Goal: Information Seeking & Learning: Learn about a topic

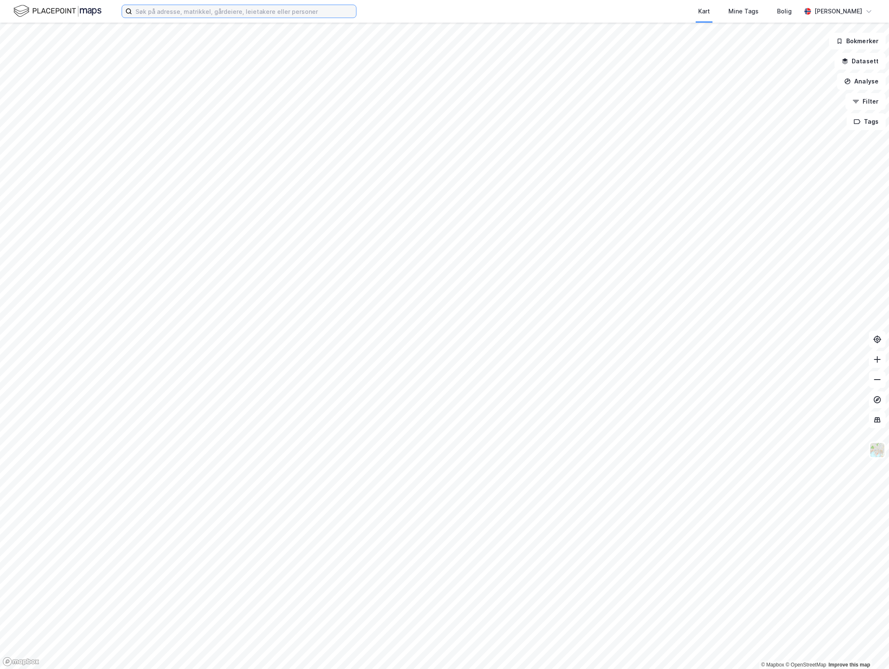
click at [197, 11] on input at bounding box center [244, 11] width 224 height 13
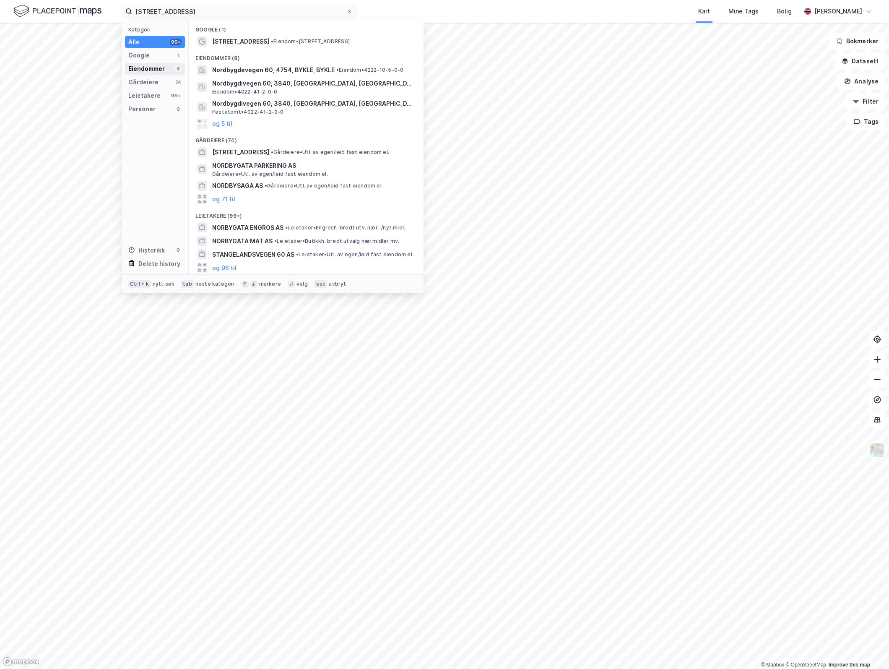
click at [157, 68] on div "Eiendommer" at bounding box center [146, 69] width 36 height 10
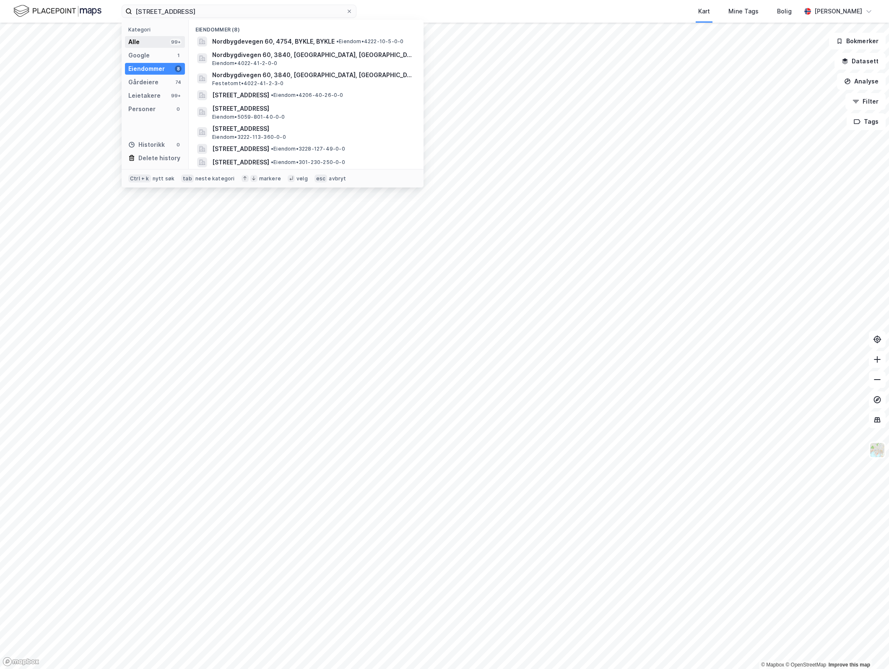
click at [137, 44] on div "Alle" at bounding box center [133, 42] width 11 height 10
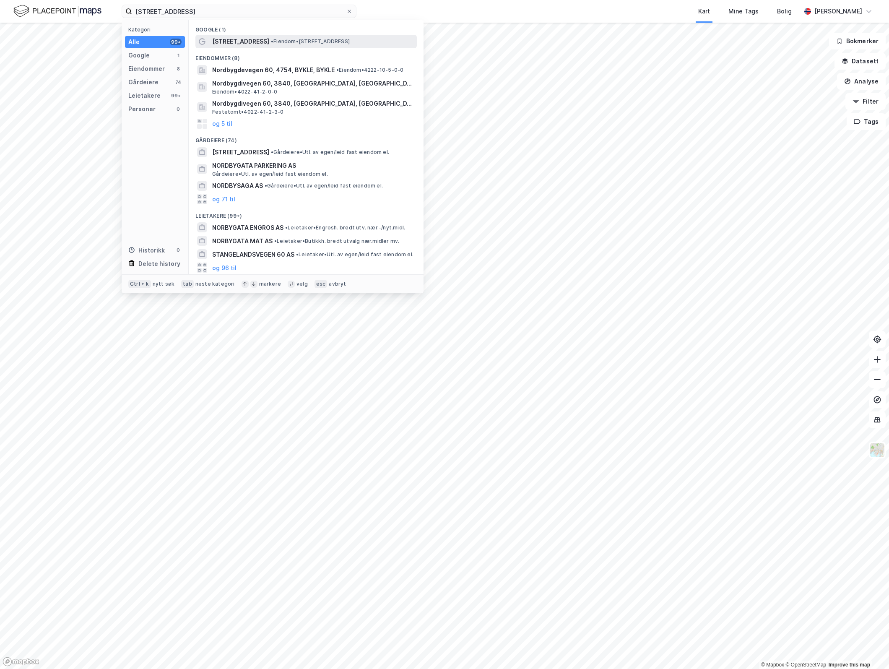
click at [232, 42] on span "[STREET_ADDRESS]" at bounding box center [240, 41] width 57 height 10
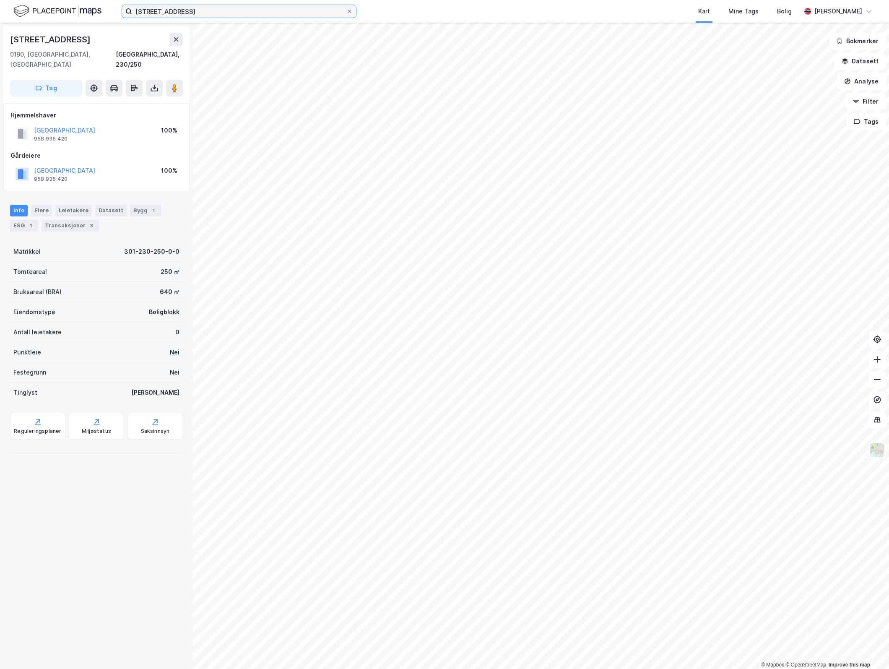
click at [149, 11] on input "[STREET_ADDRESS]" at bounding box center [239, 11] width 214 height 13
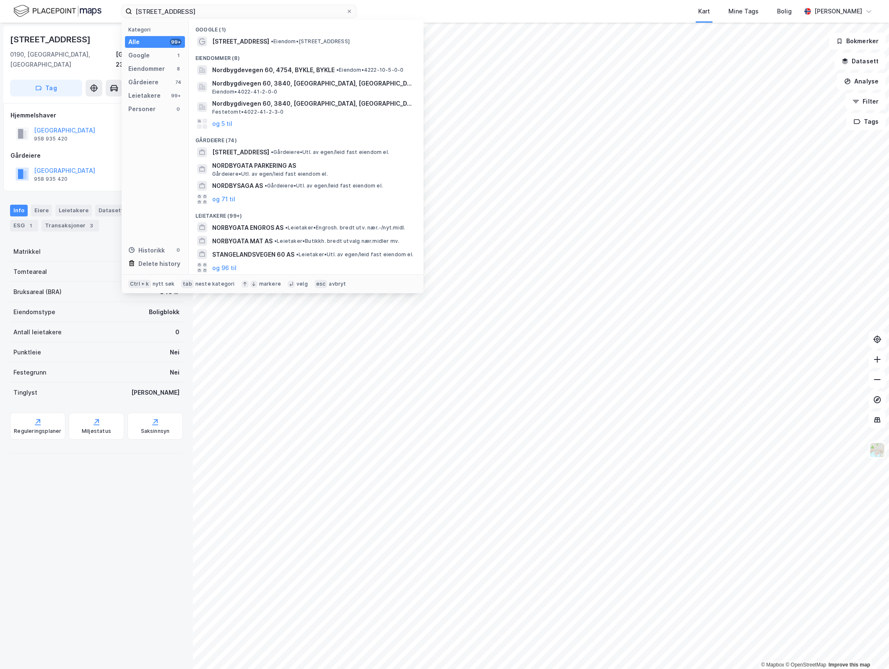
click at [103, 48] on div "[STREET_ADDRESS], 230/250" at bounding box center [96, 51] width 173 height 37
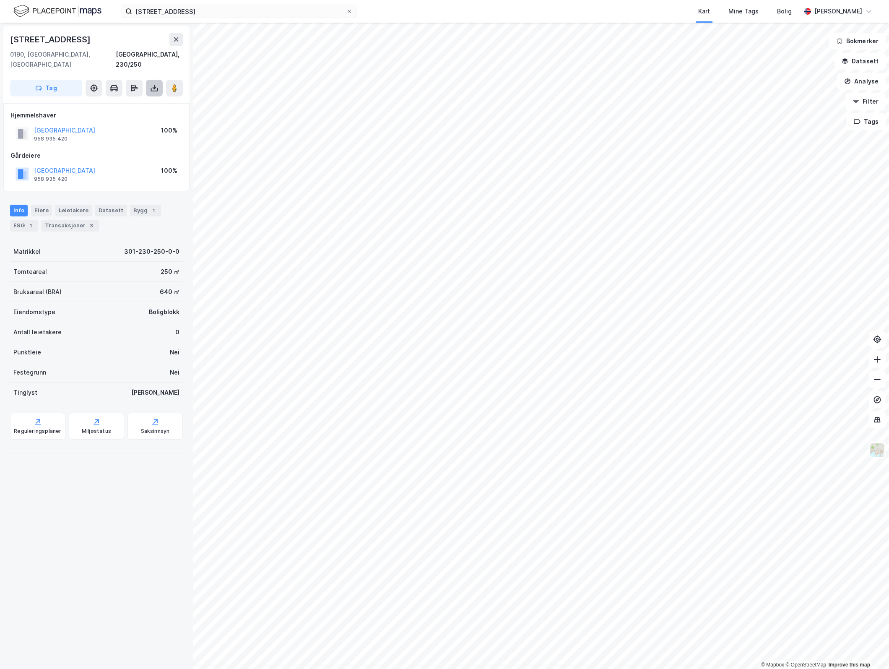
click at [152, 82] on button at bounding box center [154, 88] width 17 height 17
click at [151, 98] on div "Last ned grunnbok" at bounding box center [117, 104] width 89 height 13
click at [91, 127] on div "OSLO KOMMUNE 958 935 420 100%" at bounding box center [96, 134] width 172 height 20
click at [136, 205] on div "Bygg 1" at bounding box center [145, 211] width 31 height 12
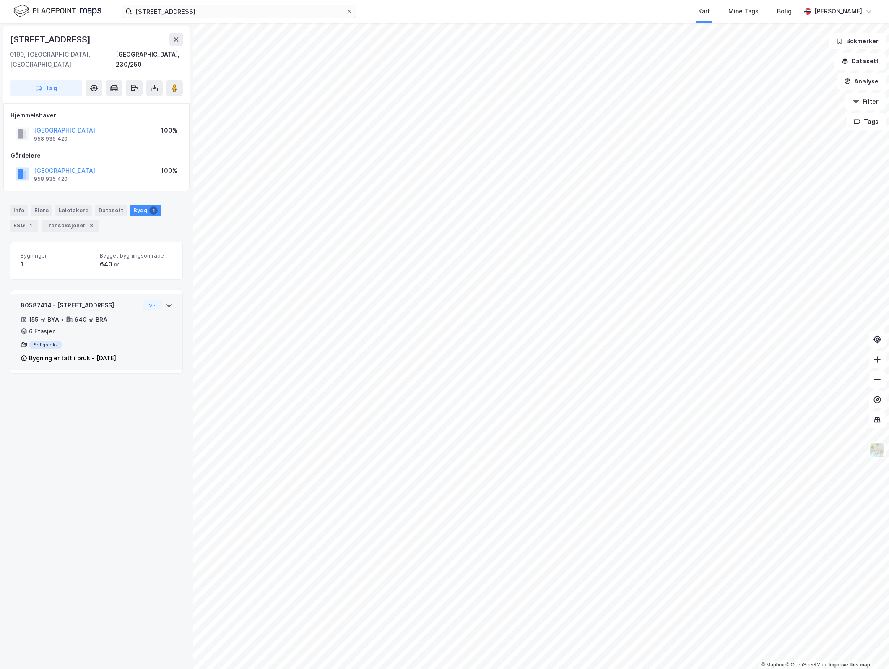
click at [166, 294] on div "80587414 - [STREET_ADDRESS] ㎡ BYA • 640 ㎡ BRA • 6 Etasjer Boligblokk Bygning er…" at bounding box center [96, 332] width 172 height 76
click at [157, 294] on div "80587414 - [STREET_ADDRESS] ㎡ BYA • 640 ㎡ BRA • 6 Etasjer Boligblokk Bygning er…" at bounding box center [96, 332] width 172 height 76
click at [34, 221] on div "1" at bounding box center [30, 225] width 8 height 8
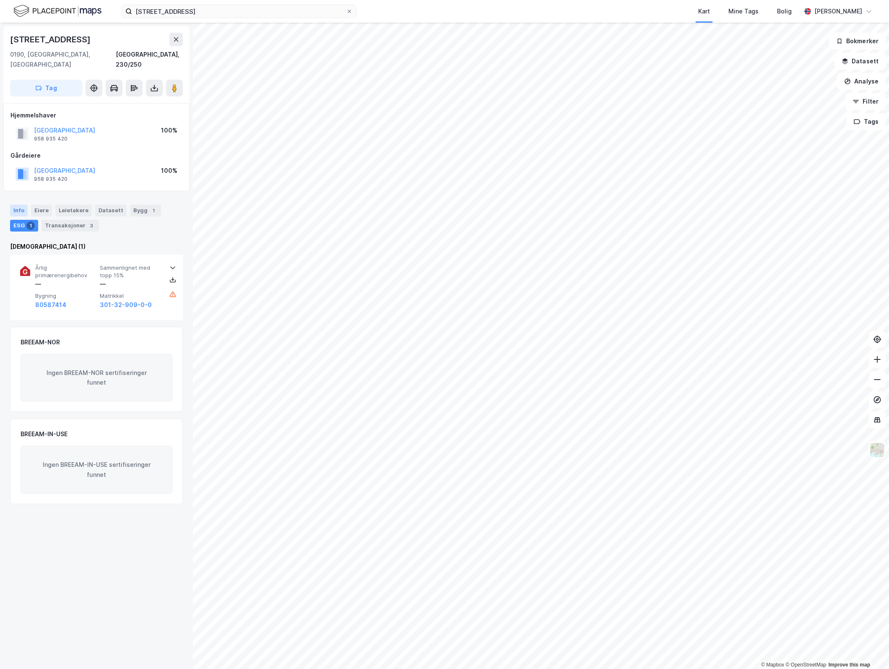
click at [19, 205] on div "Info" at bounding box center [19, 211] width 18 height 12
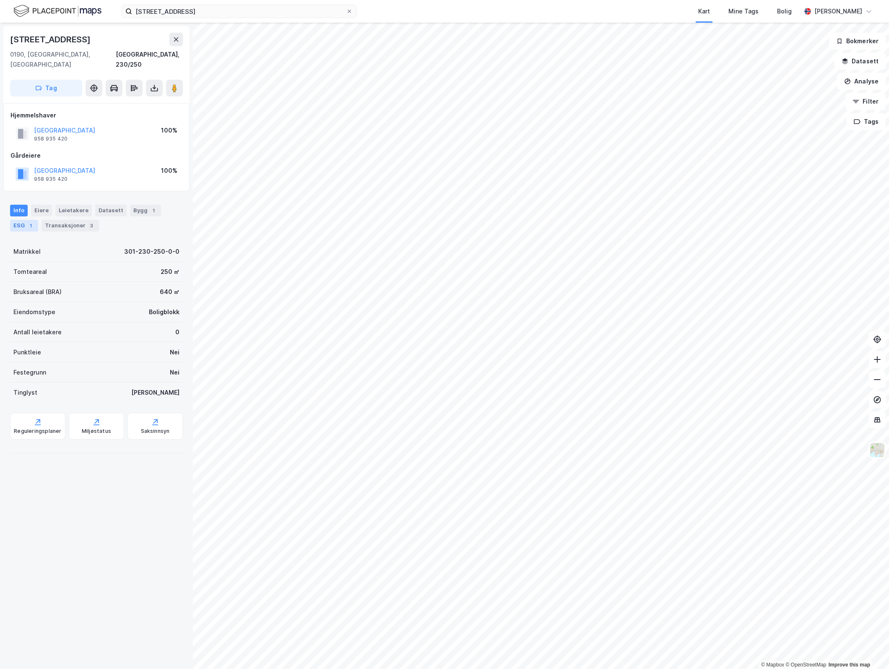
click at [25, 220] on div "ESG 1" at bounding box center [24, 226] width 28 height 12
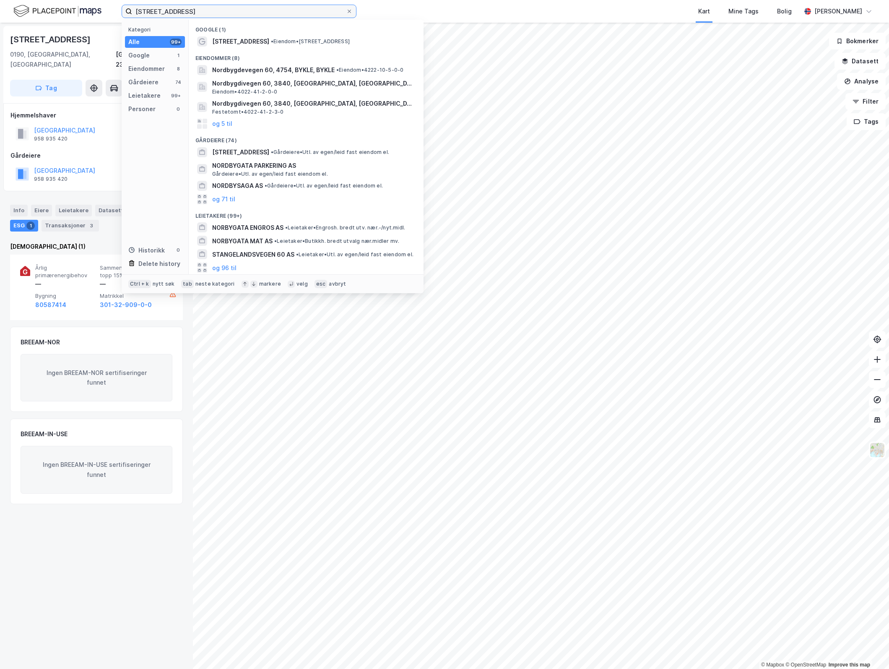
click at [170, 5] on input "[STREET_ADDRESS]" at bounding box center [239, 11] width 214 height 13
click at [170, 6] on input "[STREET_ADDRESS]" at bounding box center [239, 11] width 214 height 13
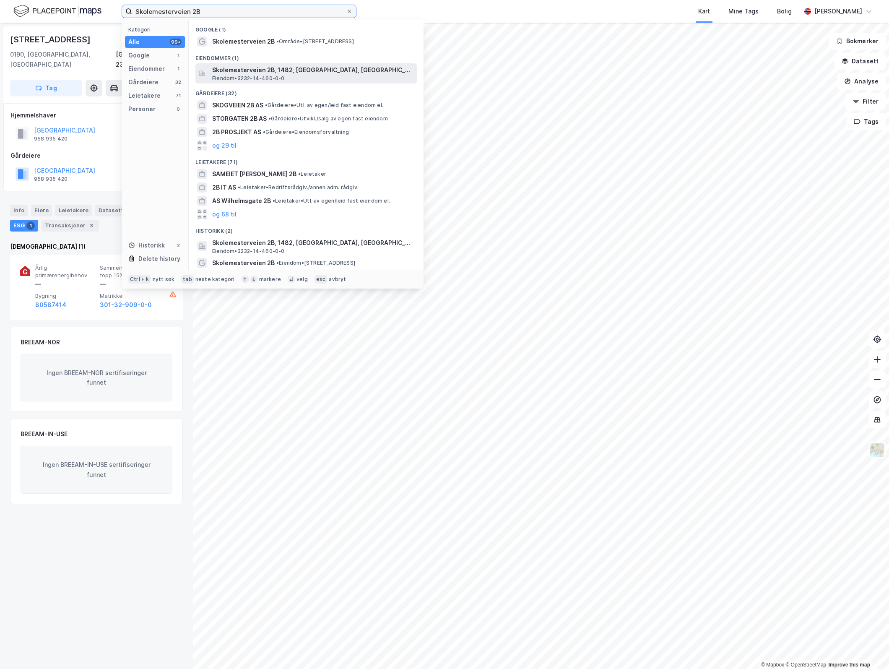
type input "Skolemesterveien 2B"
click at [242, 71] on span "Skolemesterveien 2B, 1482, [GEOGRAPHIC_DATA], [GEOGRAPHIC_DATA]" at bounding box center [312, 70] width 201 height 10
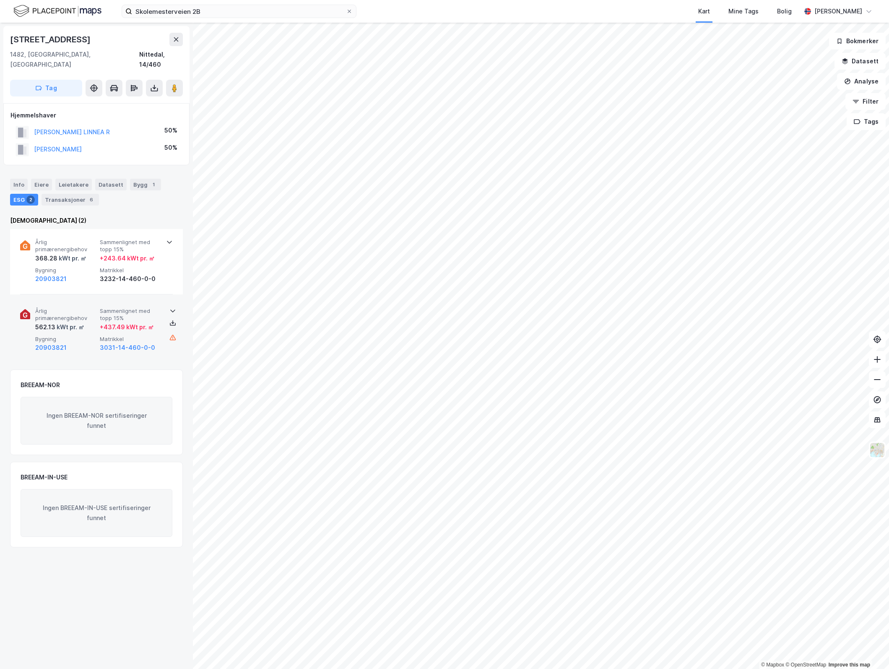
click at [70, 307] on span "Årlig primærenergibehov" at bounding box center [65, 314] width 61 height 15
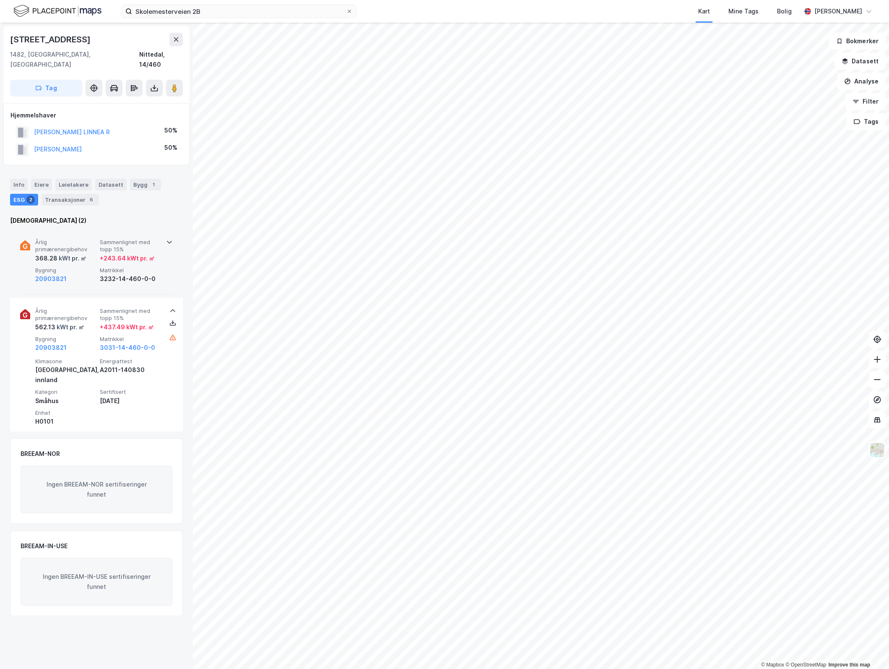
click at [74, 253] on div "kWt pr. ㎡" at bounding box center [71, 258] width 29 height 10
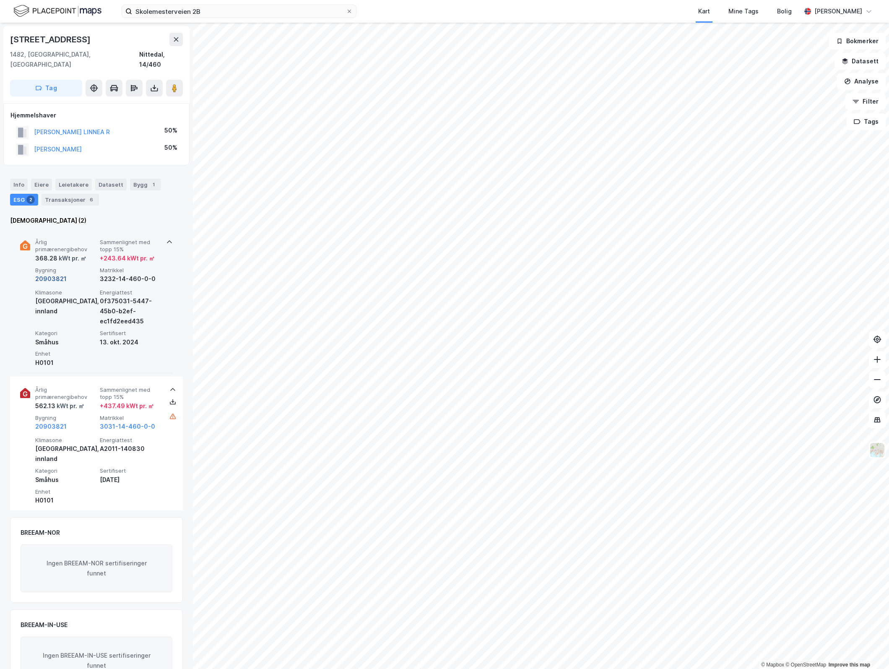
click at [47, 274] on button "20903821" at bounding box center [50, 279] width 31 height 10
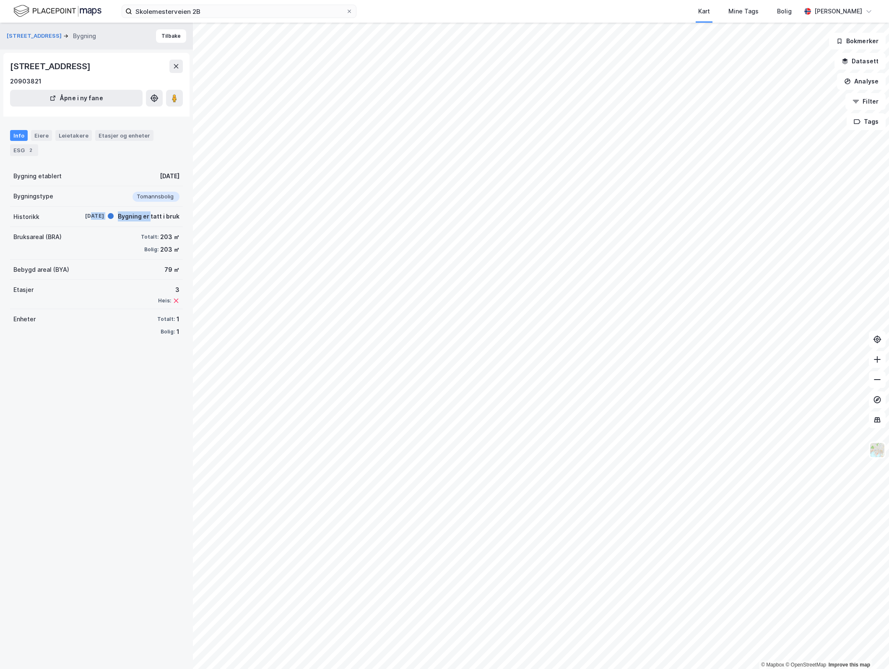
drag, startPoint x: 73, startPoint y: 216, endPoint x: 145, endPoint y: 216, distance: 71.7
click at [145, 216] on div "[DATE] Bygning er tatt i bruk" at bounding box center [124, 216] width 109 height 9
click at [145, 216] on div "Bygning er tatt i bruk" at bounding box center [149, 216] width 62 height 10
click at [33, 133] on div "Eiere" at bounding box center [41, 135] width 21 height 11
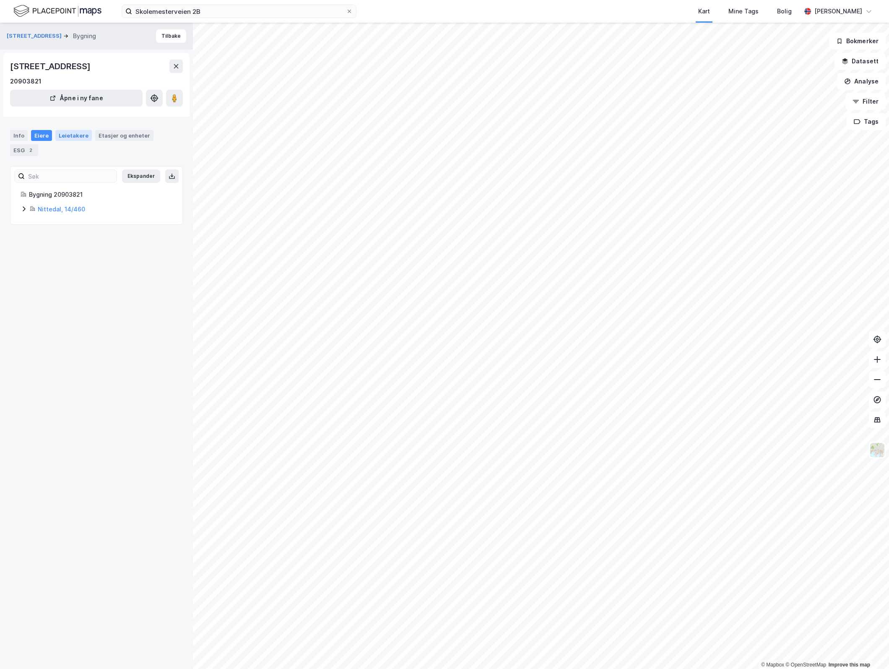
click at [76, 135] on div "Leietakere" at bounding box center [73, 135] width 36 height 11
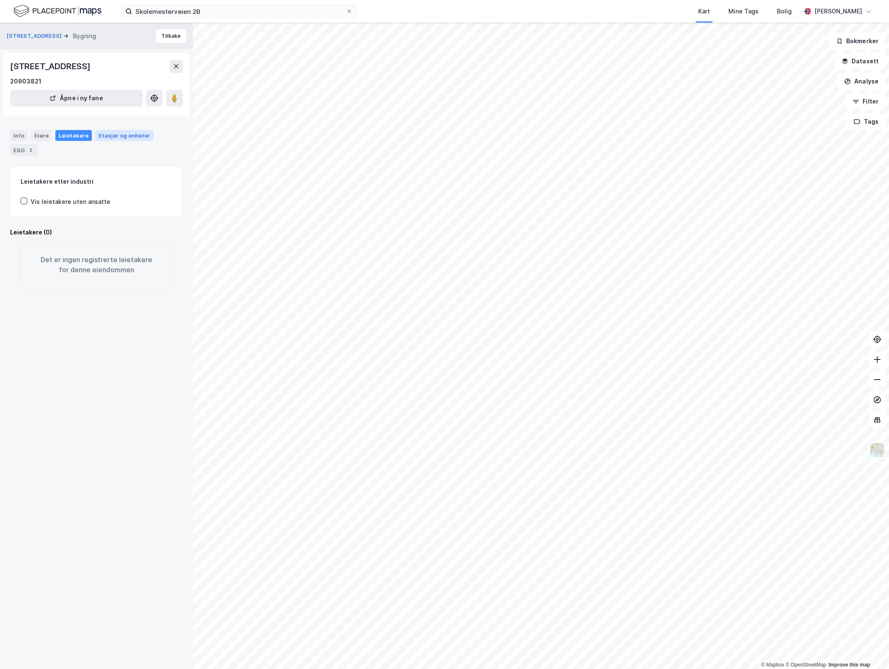
click at [119, 136] on div "Etasjer og enheter" at bounding box center [125, 136] width 52 height 8
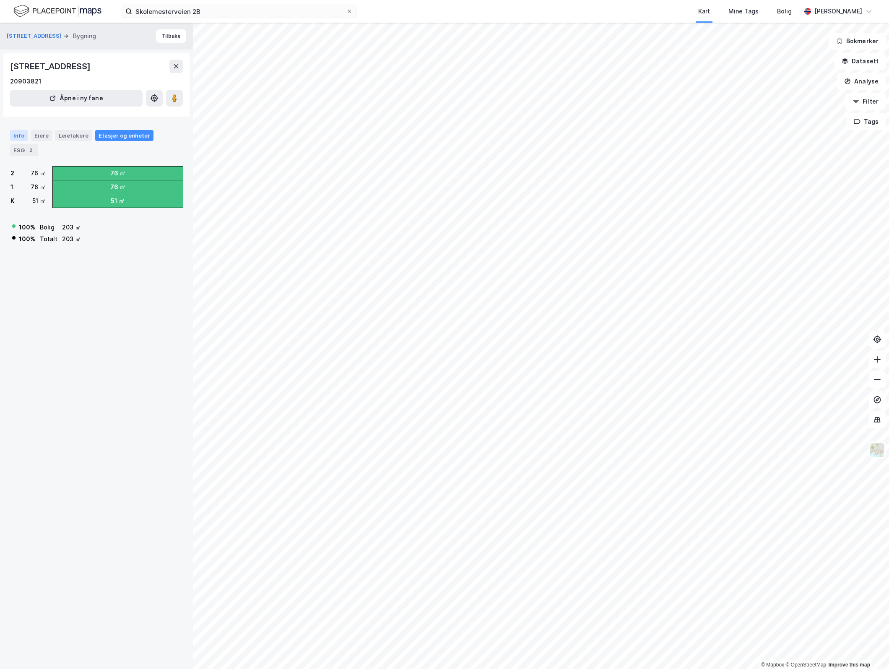
click at [17, 136] on div "Info" at bounding box center [19, 135] width 18 height 11
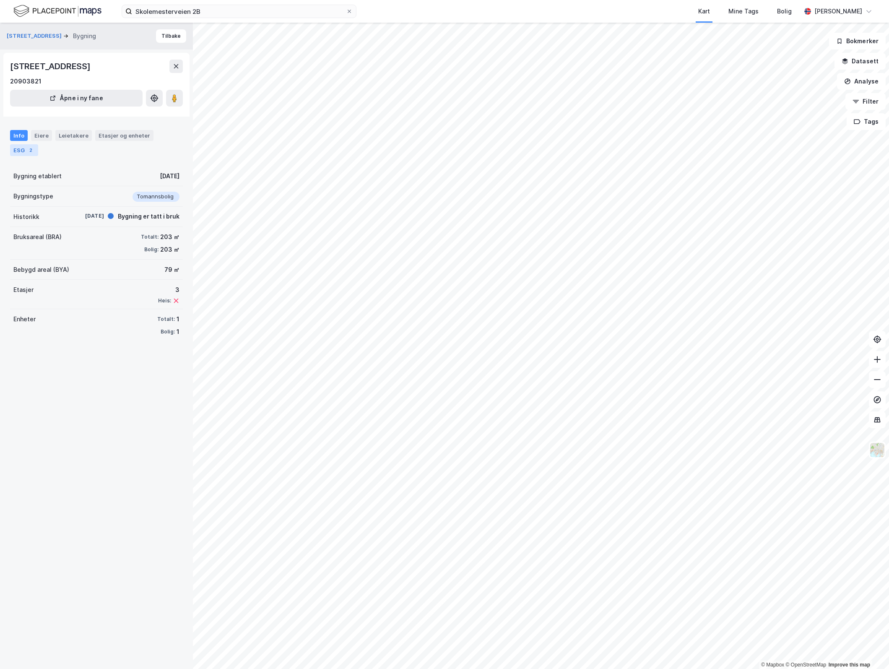
click at [17, 153] on div "ESG 2" at bounding box center [24, 150] width 28 height 12
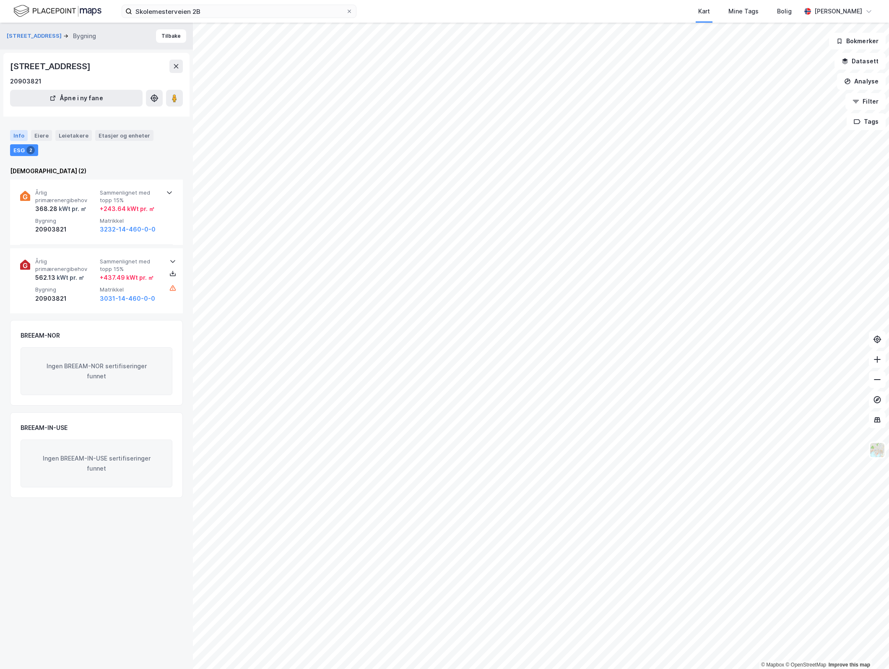
click at [16, 137] on div "Info" at bounding box center [19, 135] width 18 height 11
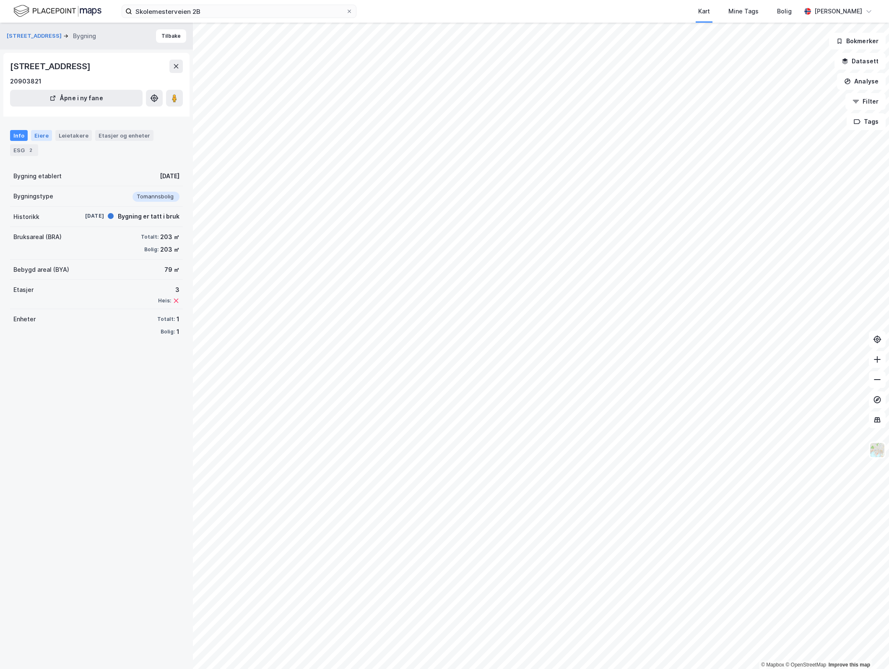
click at [38, 136] on div "Eiere" at bounding box center [41, 135] width 21 height 11
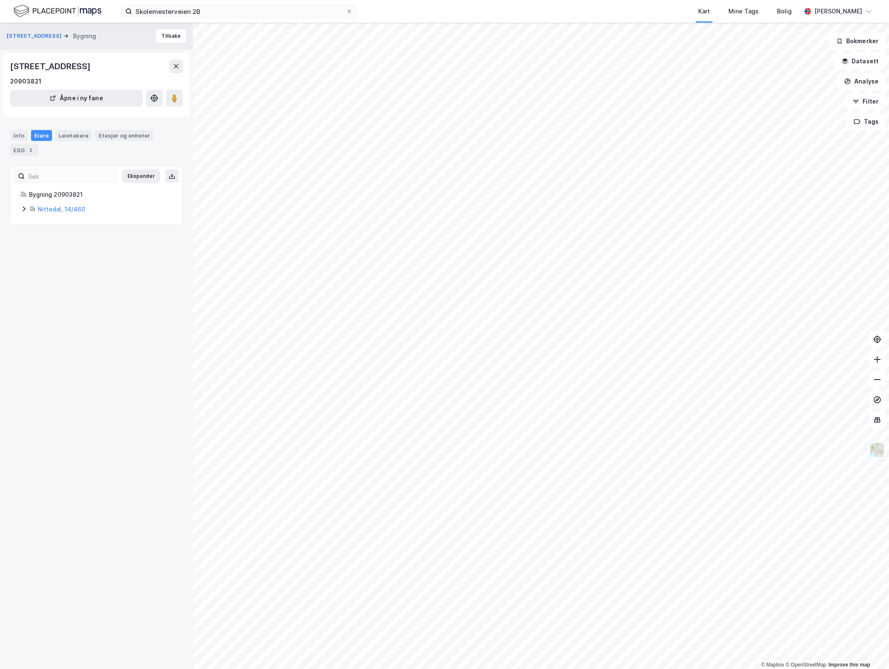
click at [34, 208] on icon at bounding box center [34, 209] width 2 height 3
click at [168, 39] on button "Tilbake" at bounding box center [171, 35] width 30 height 13
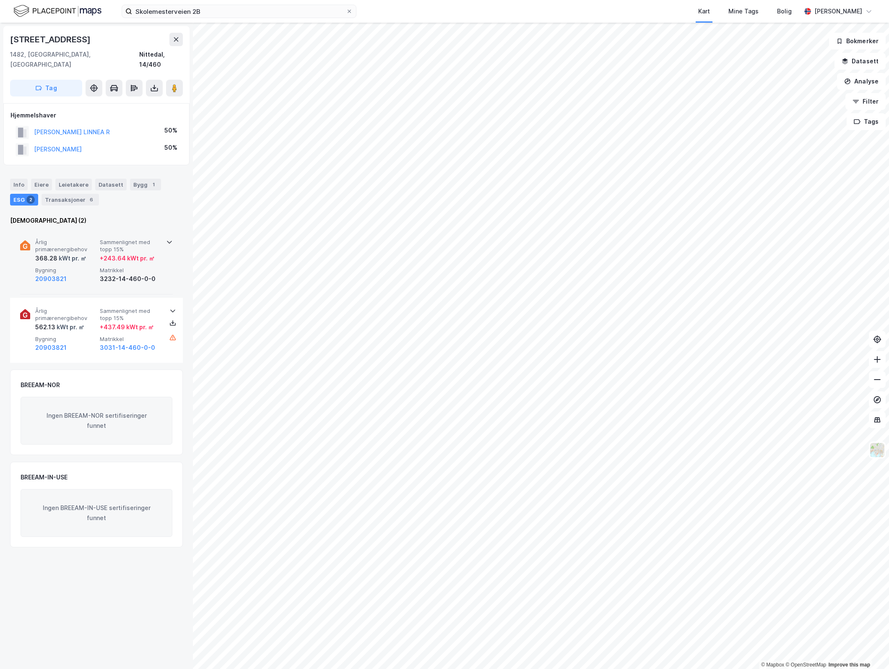
click at [82, 241] on span "Årlig primærenergibehov" at bounding box center [65, 246] width 61 height 15
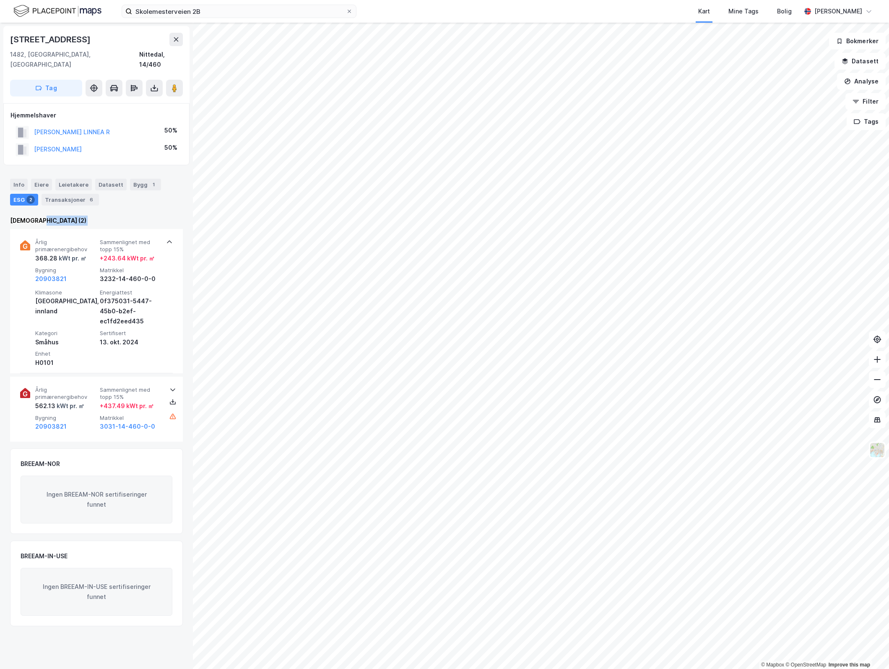
drag, startPoint x: 21, startPoint y: 234, endPoint x: 53, endPoint y: 216, distance: 36.2
click at [53, 216] on div "Enova (2) Årlig primærenergibehov 368.28 kWt pr. ㎡ Sammenlignet med topp 15% + …" at bounding box center [96, 329] width 173 height 226
